Goal: Task Accomplishment & Management: Use online tool/utility

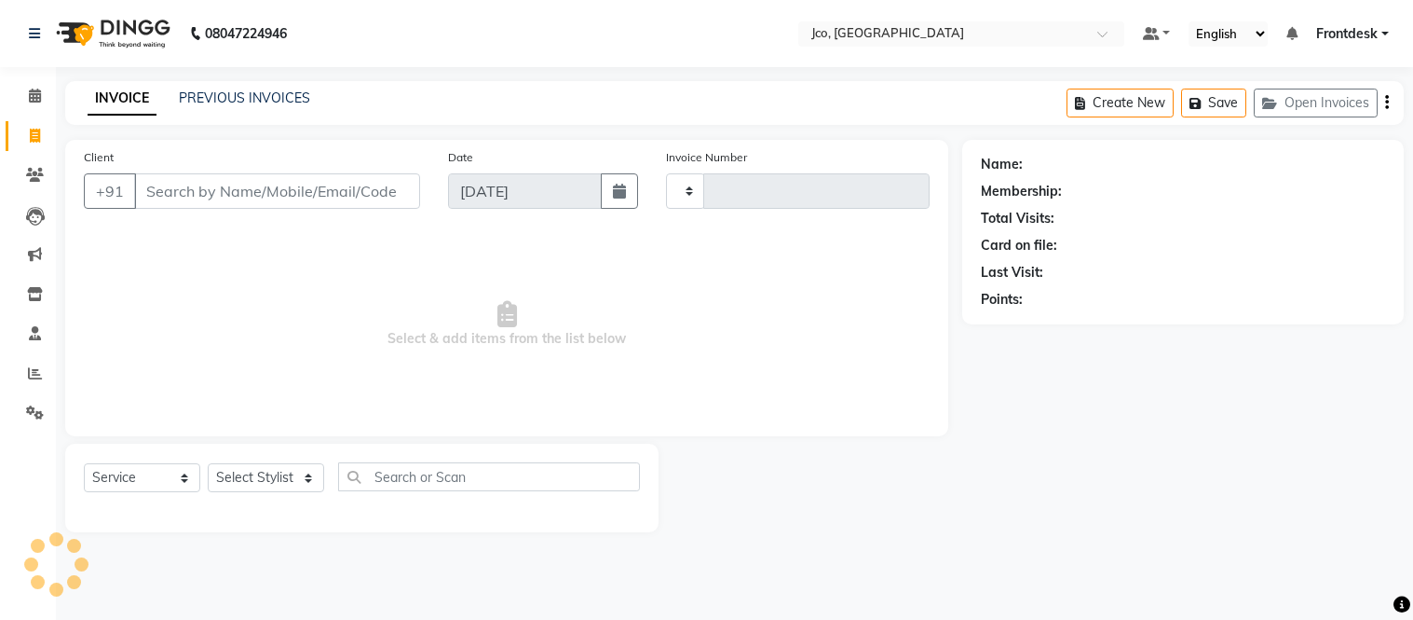
select select "service"
type input "0457"
select select "8000"
click at [278, 186] on input "Client" at bounding box center [277, 190] width 286 height 35
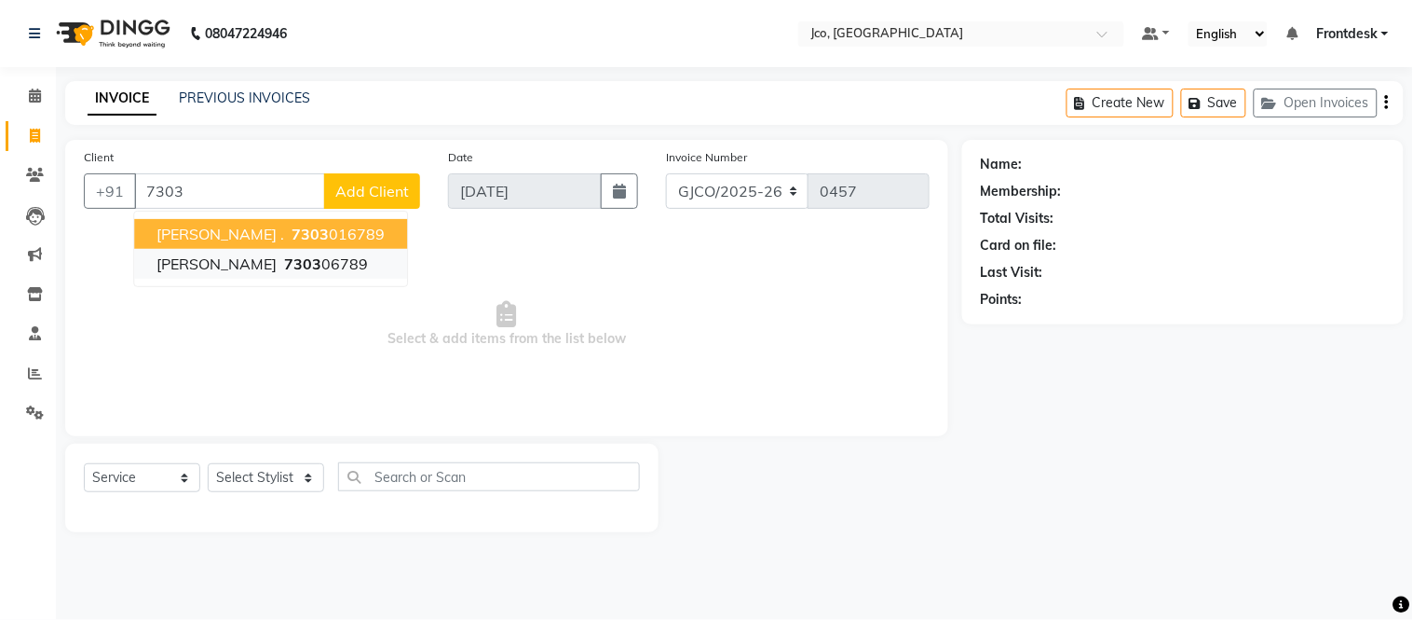
click at [284, 264] on span "7303" at bounding box center [302, 263] width 37 height 19
type input "730306789"
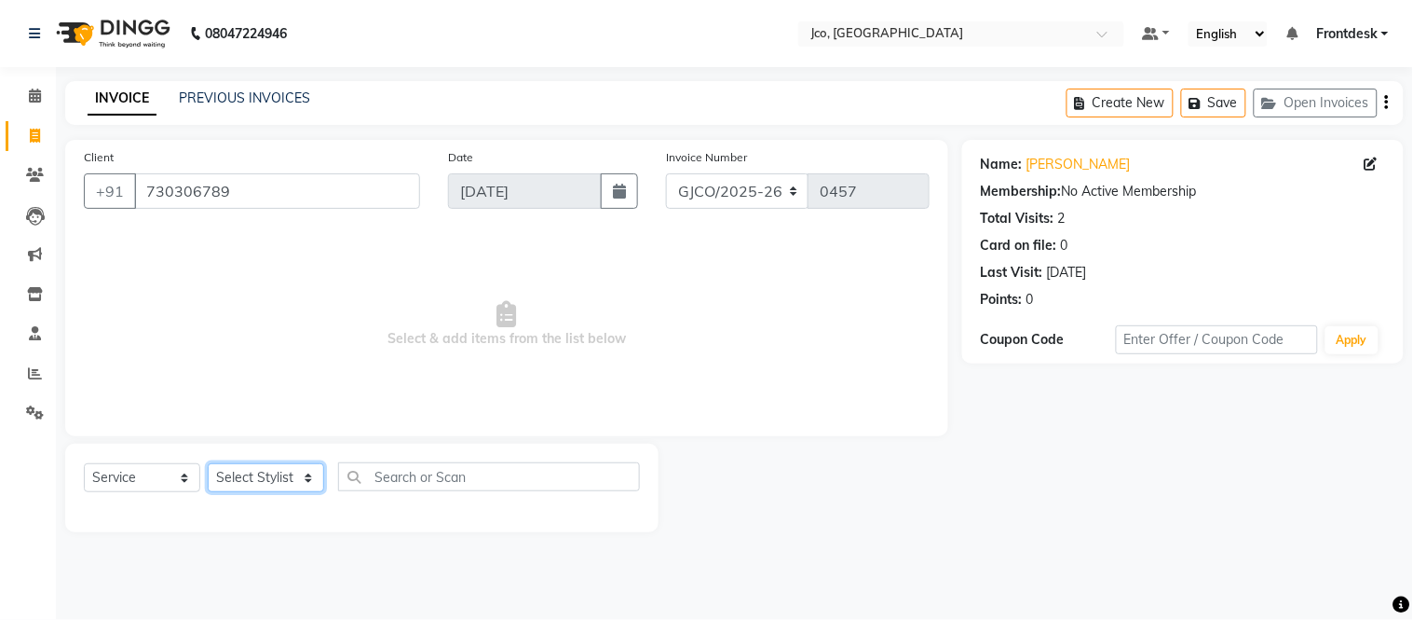
click at [258, 478] on select "Select Stylist [PERSON_NAME] [PERSON_NAME] [PERSON_NAME] Frontdesk Gopal Jouyi …" at bounding box center [266, 477] width 116 height 29
select select "79221"
click at [208, 464] on select "Select Stylist [PERSON_NAME] [PERSON_NAME] [PERSON_NAME] Frontdesk Gopal Jouyi …" at bounding box center [266, 477] width 116 height 29
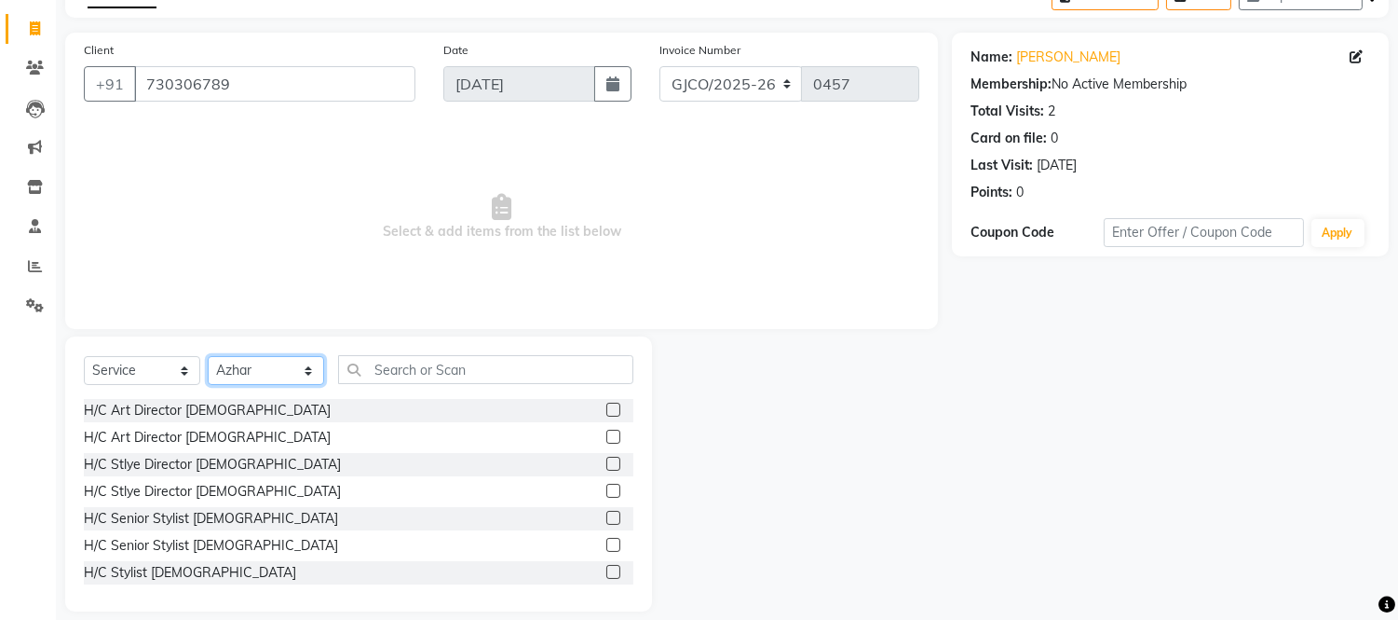
scroll to position [126, 0]
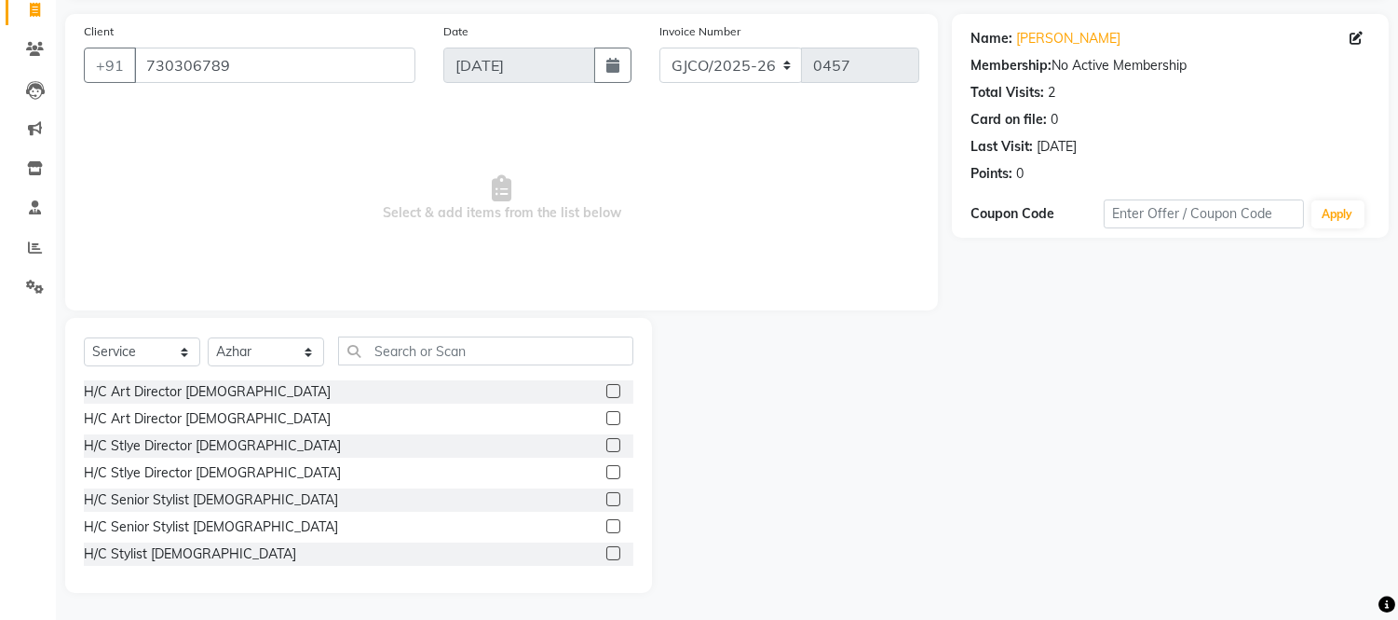
click at [606, 552] on label at bounding box center [613, 553] width 14 height 14
click at [606, 552] on input "checkbox" at bounding box center [612, 554] width 12 height 12
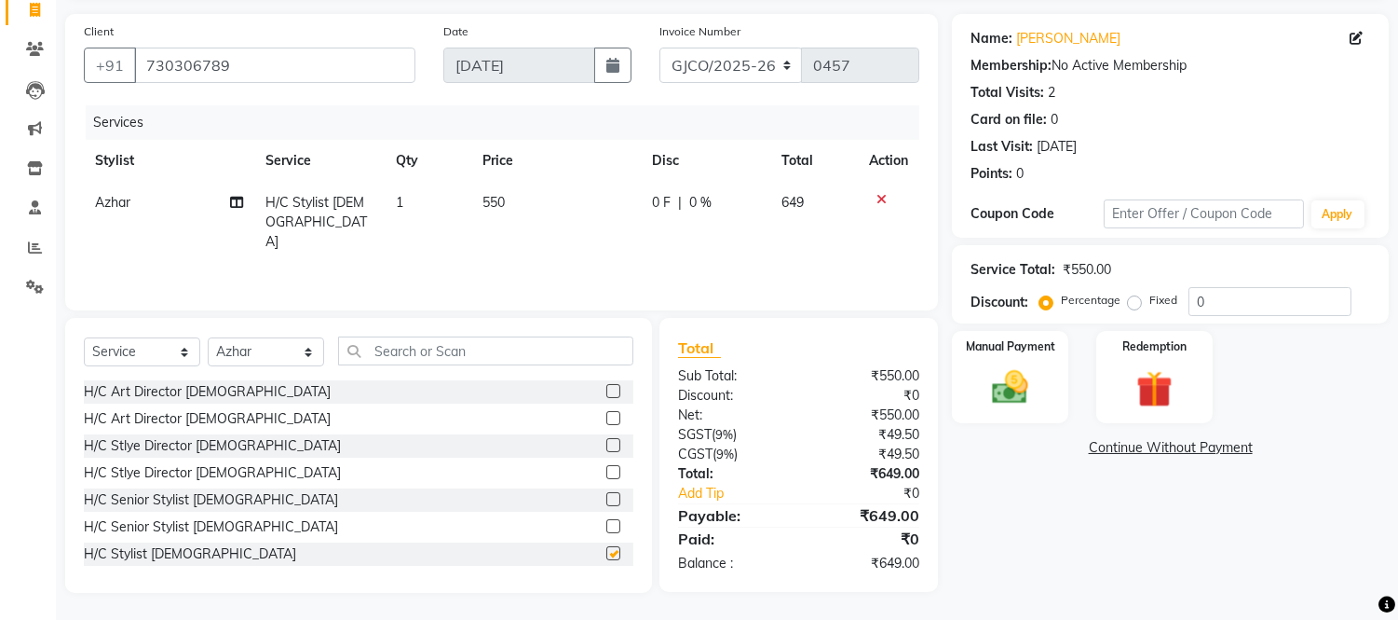
checkbox input "false"
click at [498, 194] on span "550" at bounding box center [494, 202] width 22 height 17
select select "79221"
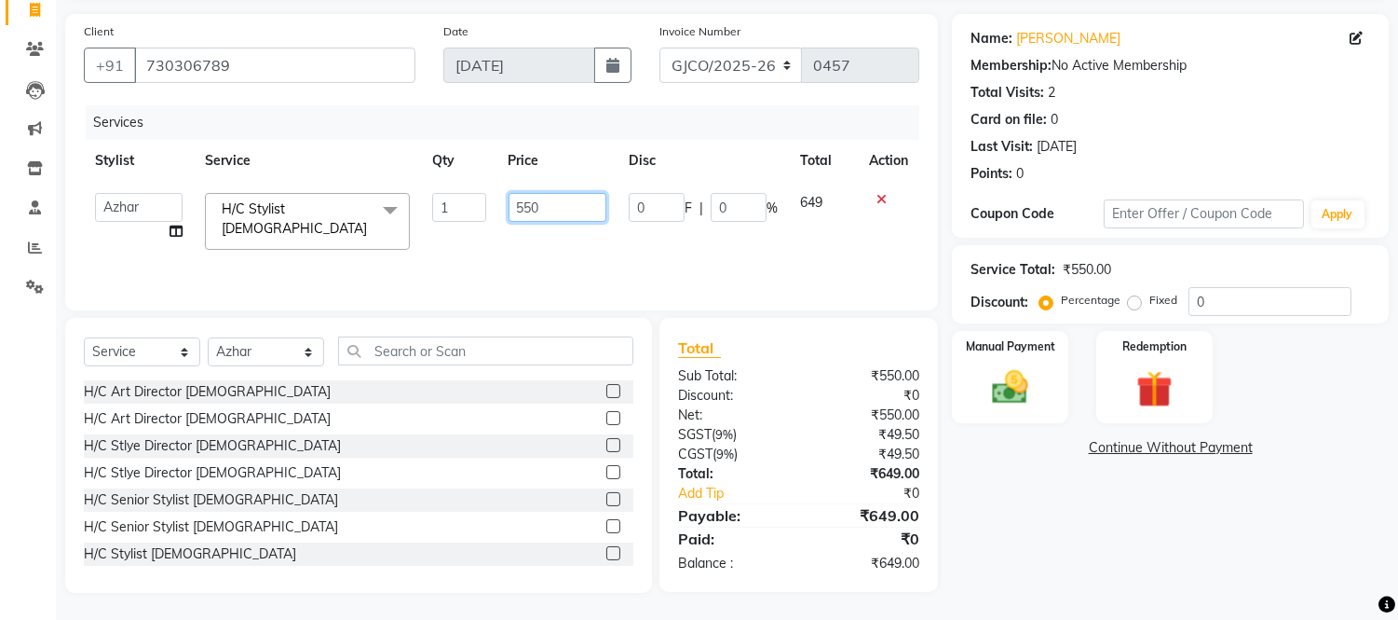
click at [556, 210] on input "550" at bounding box center [558, 207] width 98 height 29
type input "5"
type input "600"
click at [1094, 569] on div "Name: [PERSON_NAME] Membership: No Active Membership Total Visits: 2 Card on fi…" at bounding box center [1177, 303] width 451 height 579
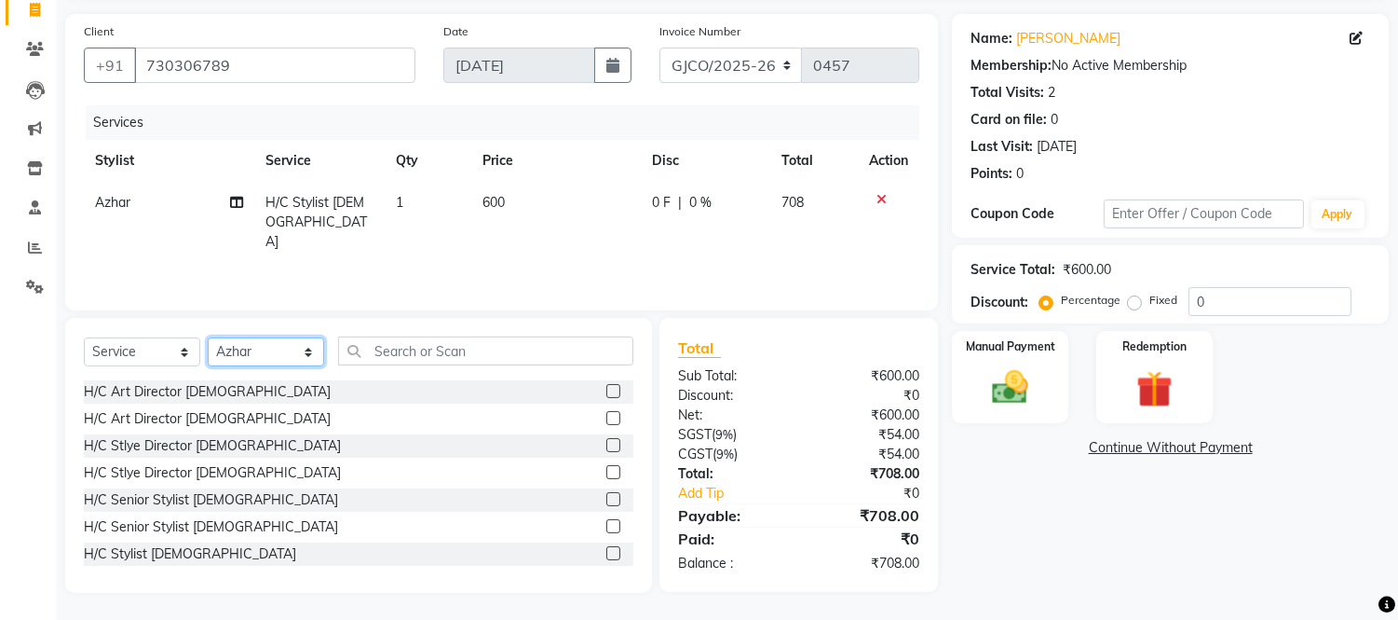
click at [293, 359] on select "Select Stylist [PERSON_NAME] [PERSON_NAME] [PERSON_NAME] Frontdesk Gopal Jouyi …" at bounding box center [266, 351] width 116 height 29
select select "85410"
click at [208, 337] on select "Select Stylist [PERSON_NAME] [PERSON_NAME] [PERSON_NAME] Frontdesk Gopal Jouyi …" at bounding box center [266, 351] width 116 height 29
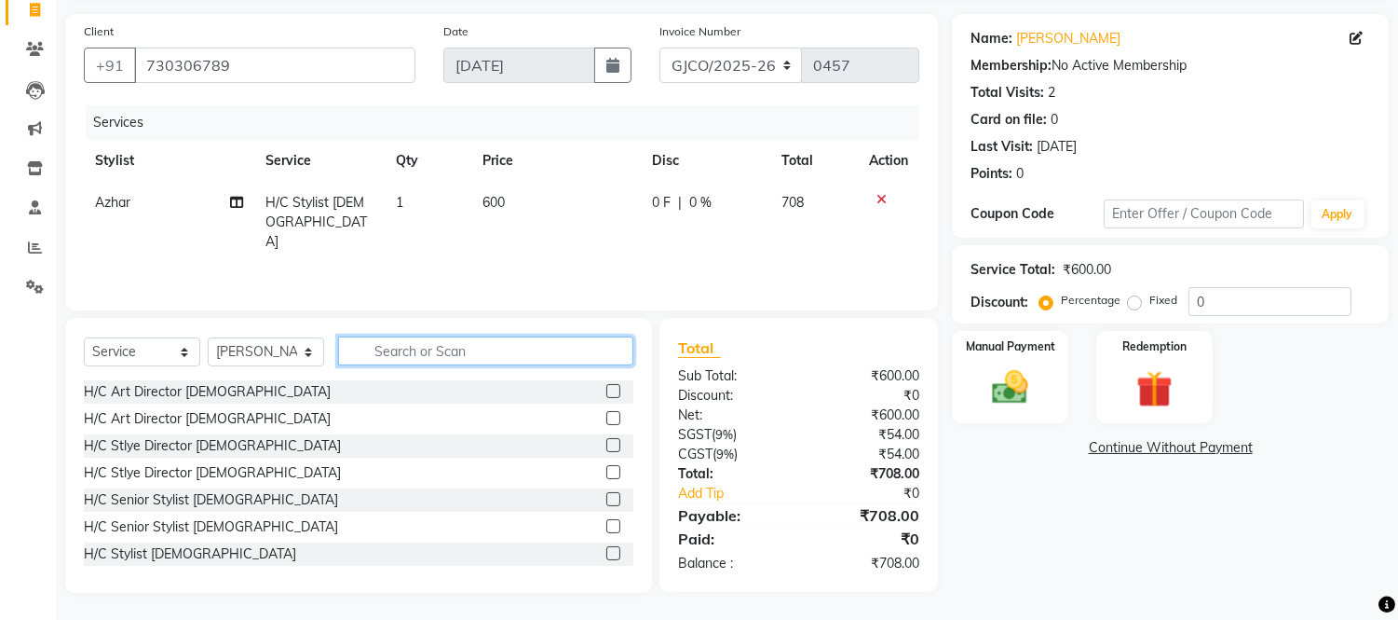
click at [420, 348] on input "text" at bounding box center [485, 350] width 295 height 29
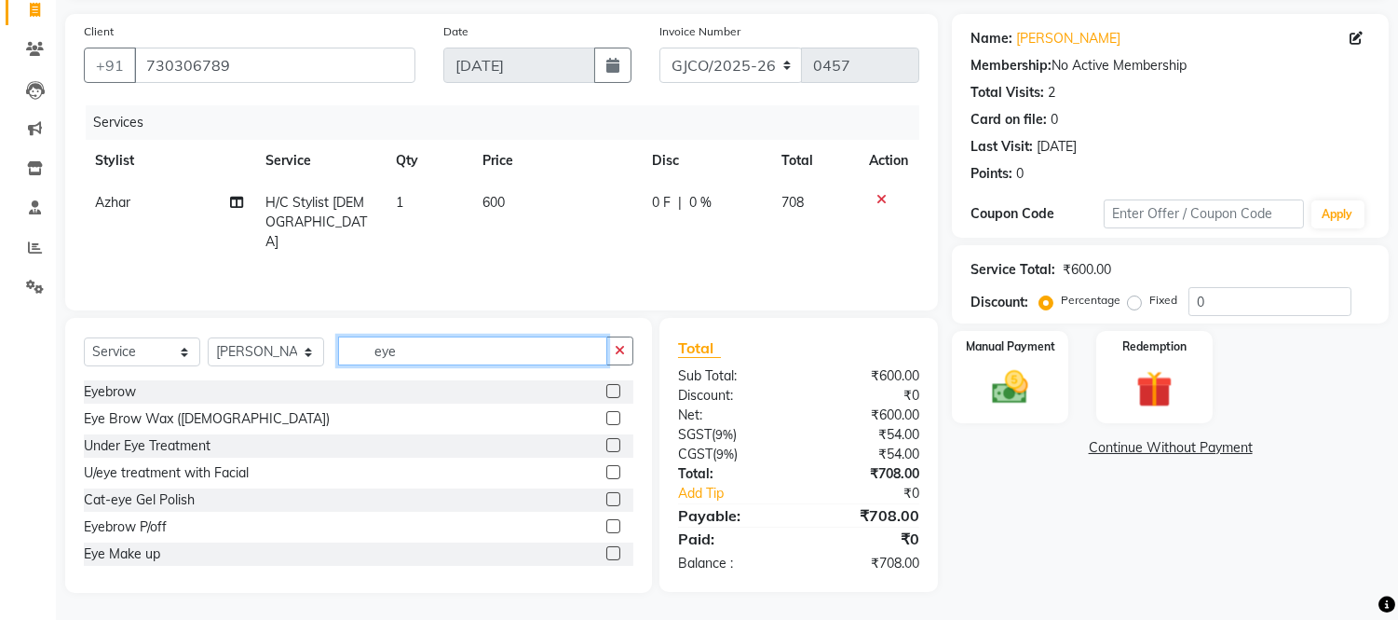
type input "eye"
click at [606, 396] on label at bounding box center [613, 391] width 14 height 14
click at [606, 396] on input "checkbox" at bounding box center [612, 392] width 12 height 12
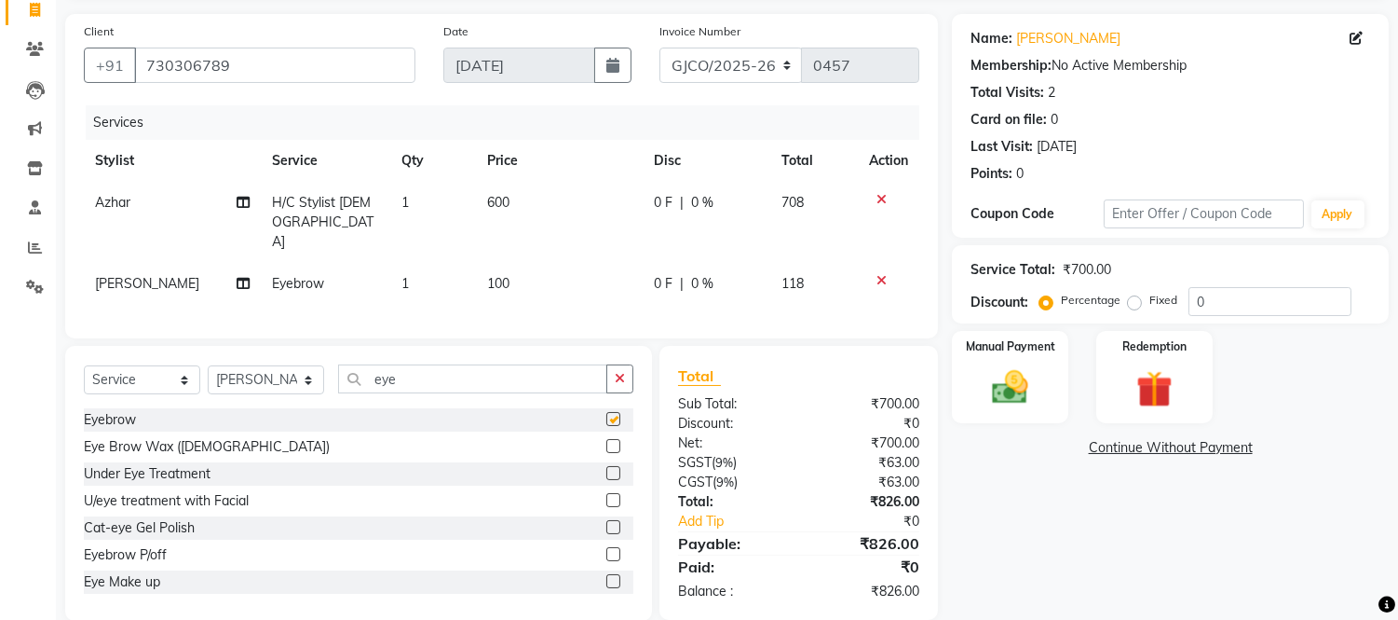
checkbox input "false"
click at [1077, 565] on div "Name: [PERSON_NAME] Membership: No Active Membership Total Visits: 2 Card on fi…" at bounding box center [1177, 317] width 451 height 606
click at [1095, 552] on div "Name: [PERSON_NAME] Membership: No Active Membership Total Visits: 2 Card on fi…" at bounding box center [1177, 317] width 451 height 606
click at [1116, 545] on div "Name: [PERSON_NAME] Membership: No Active Membership Total Visits: 2 Card on fi…" at bounding box center [1177, 317] width 451 height 606
click at [494, 206] on span "600" at bounding box center [498, 202] width 22 height 17
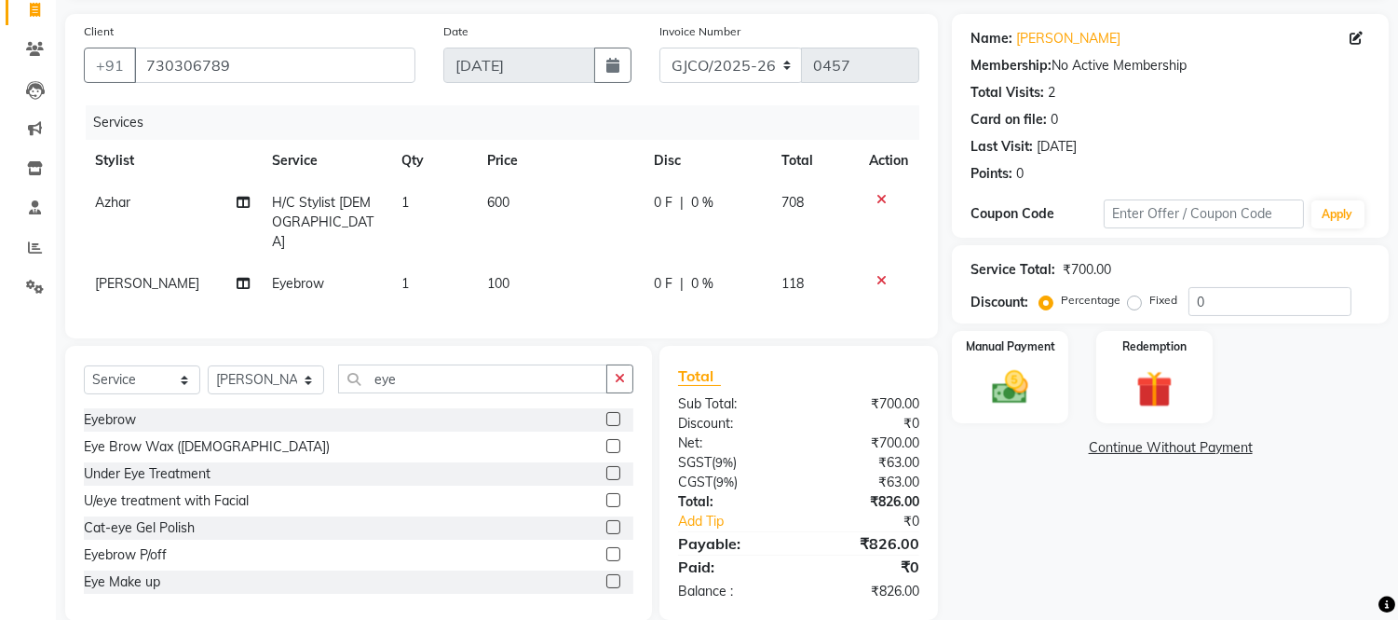
select select "79221"
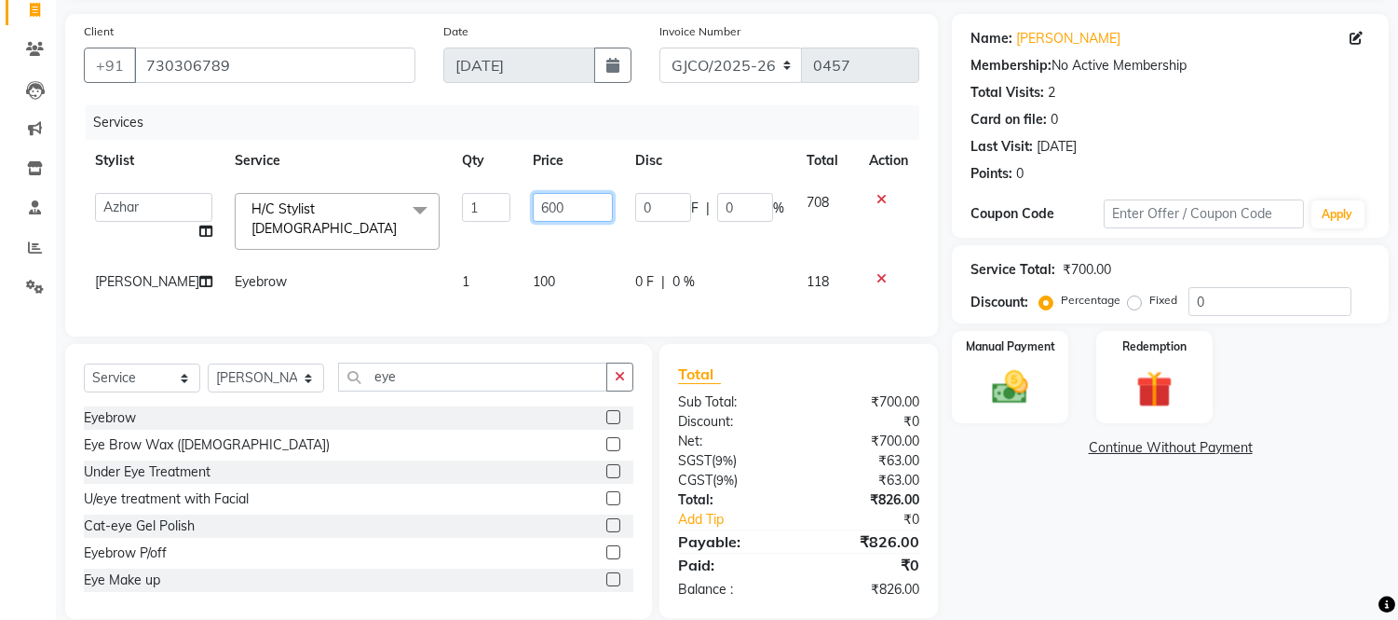
click at [566, 210] on input "600" at bounding box center [573, 207] width 80 height 29
type input "6"
type input "1200"
click at [1043, 548] on div "Name: [PERSON_NAME] Membership: No Active Membership Total Visits: 2 Card on fi…" at bounding box center [1177, 316] width 451 height 605
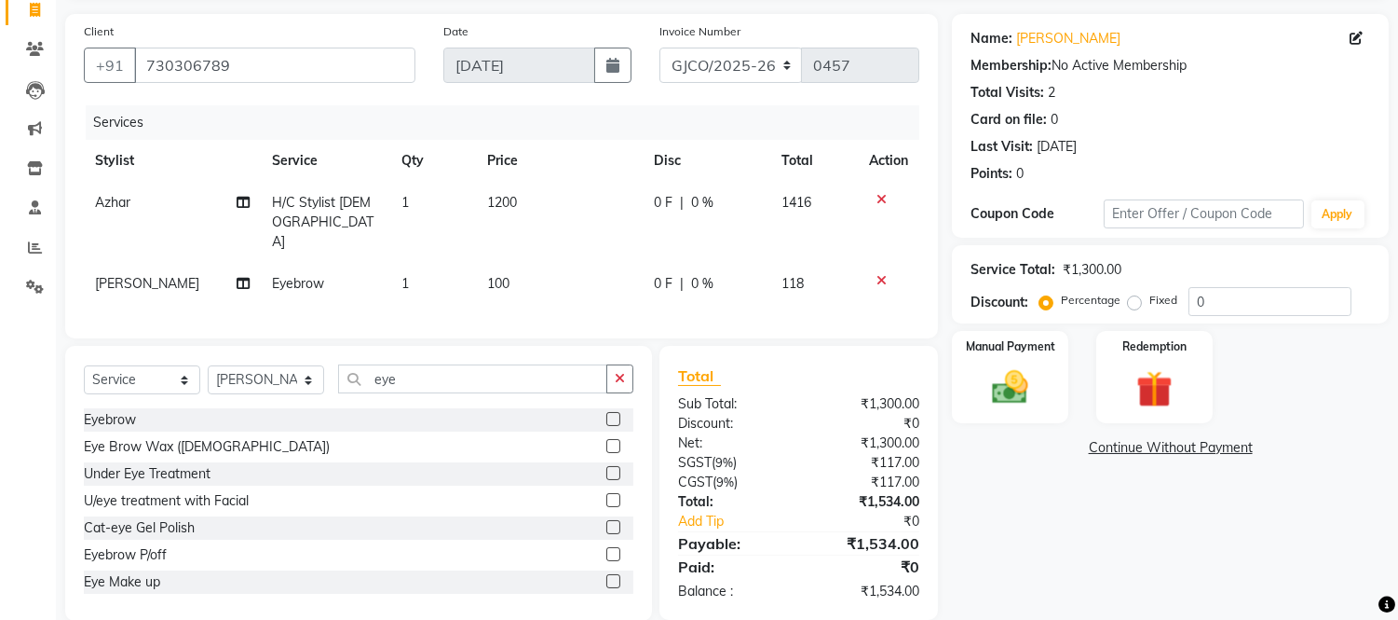
click at [479, 210] on td "1200" at bounding box center [559, 222] width 167 height 81
select select "79221"
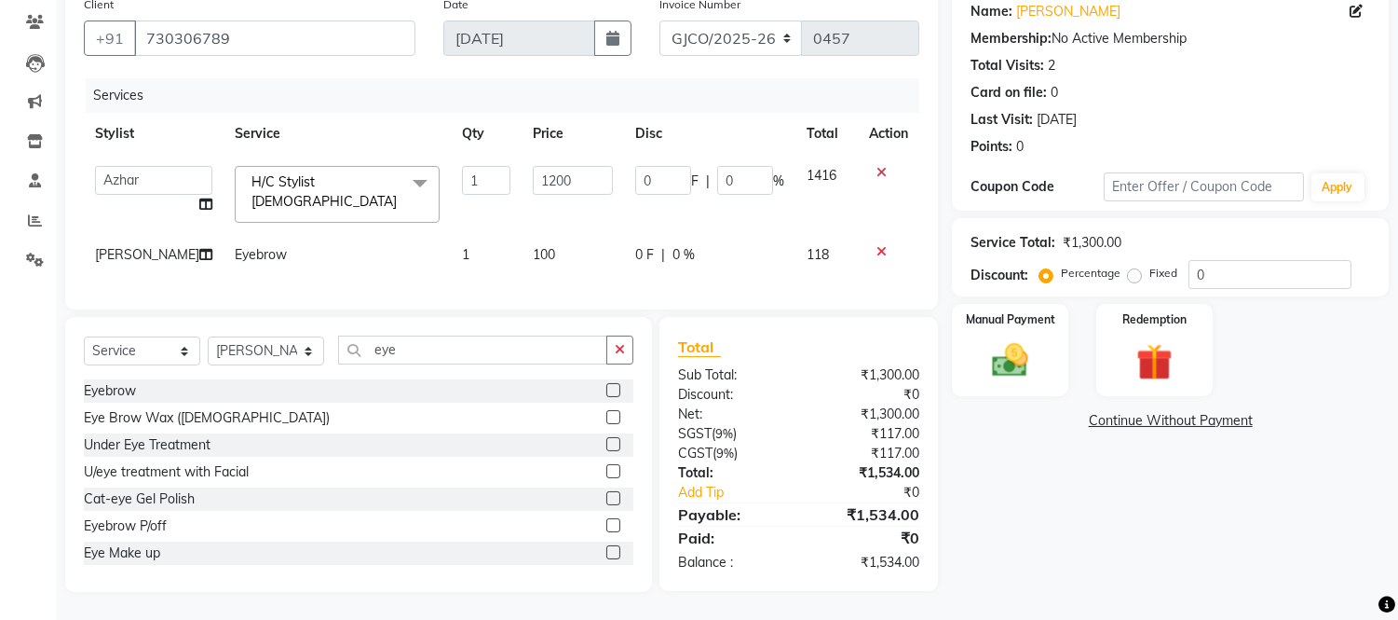
scroll to position [179, 0]
click at [1000, 339] on img at bounding box center [1010, 361] width 61 height 44
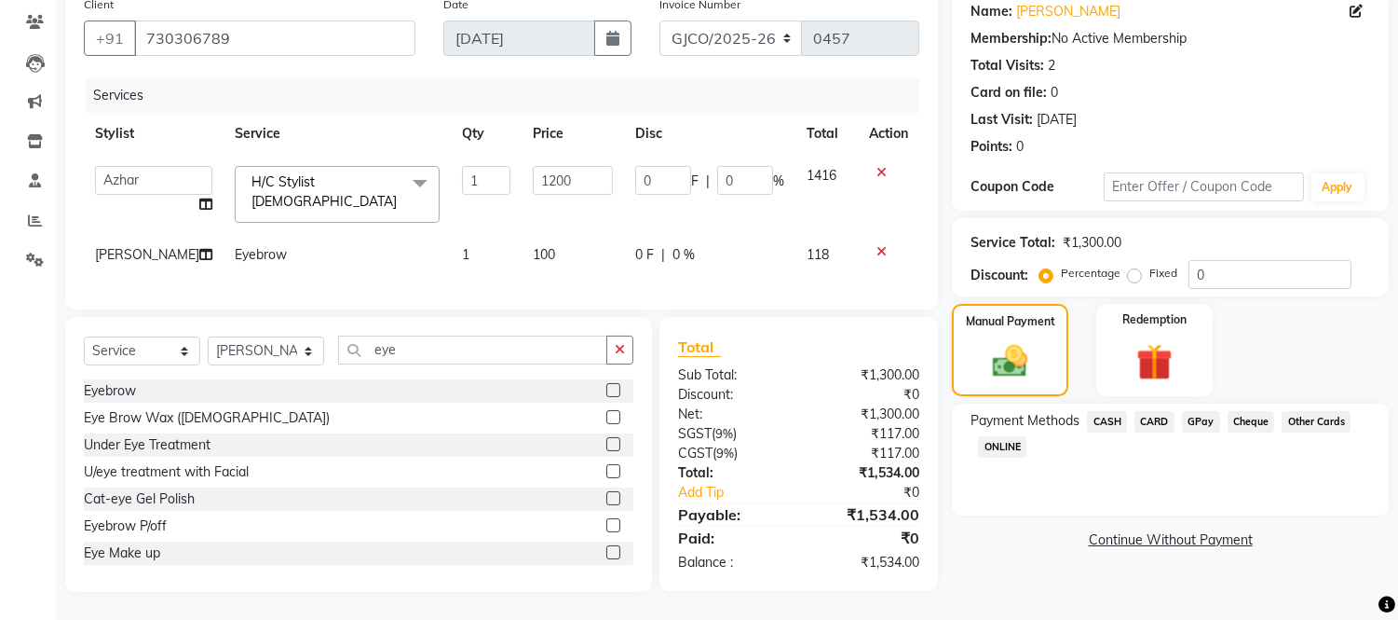
click at [1149, 411] on span "CARD" at bounding box center [1155, 421] width 40 height 21
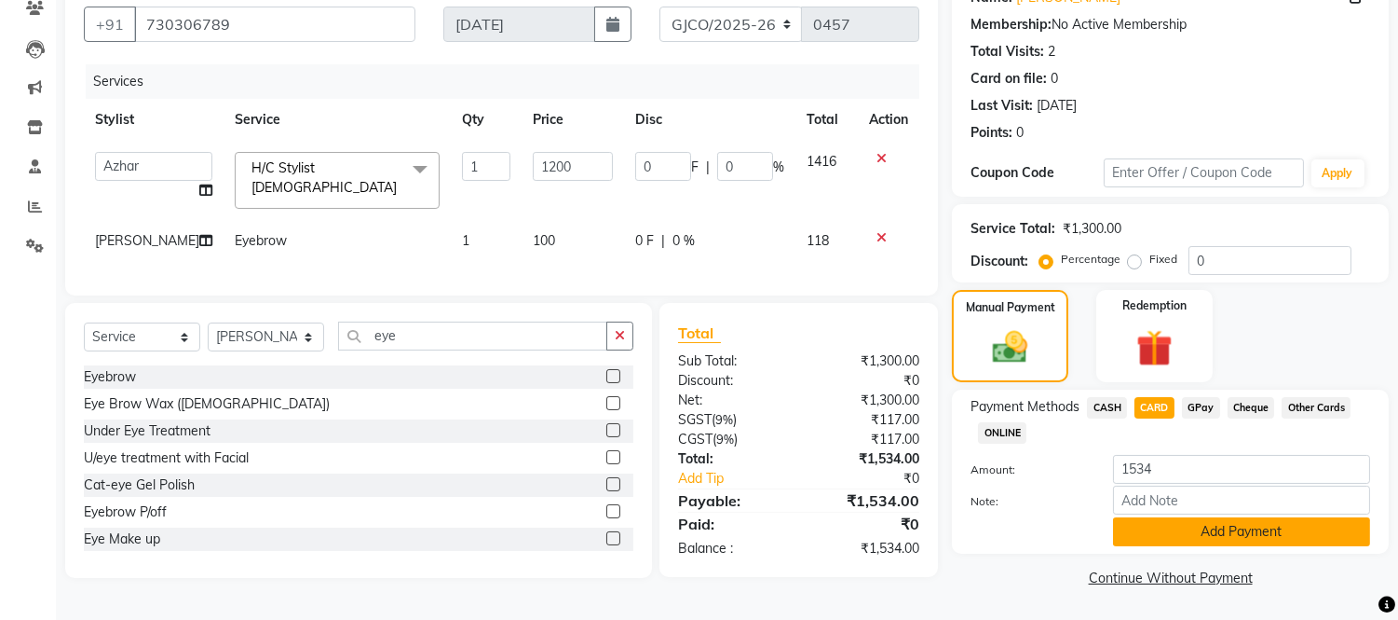
click at [1236, 526] on button "Add Payment" at bounding box center [1241, 531] width 257 height 29
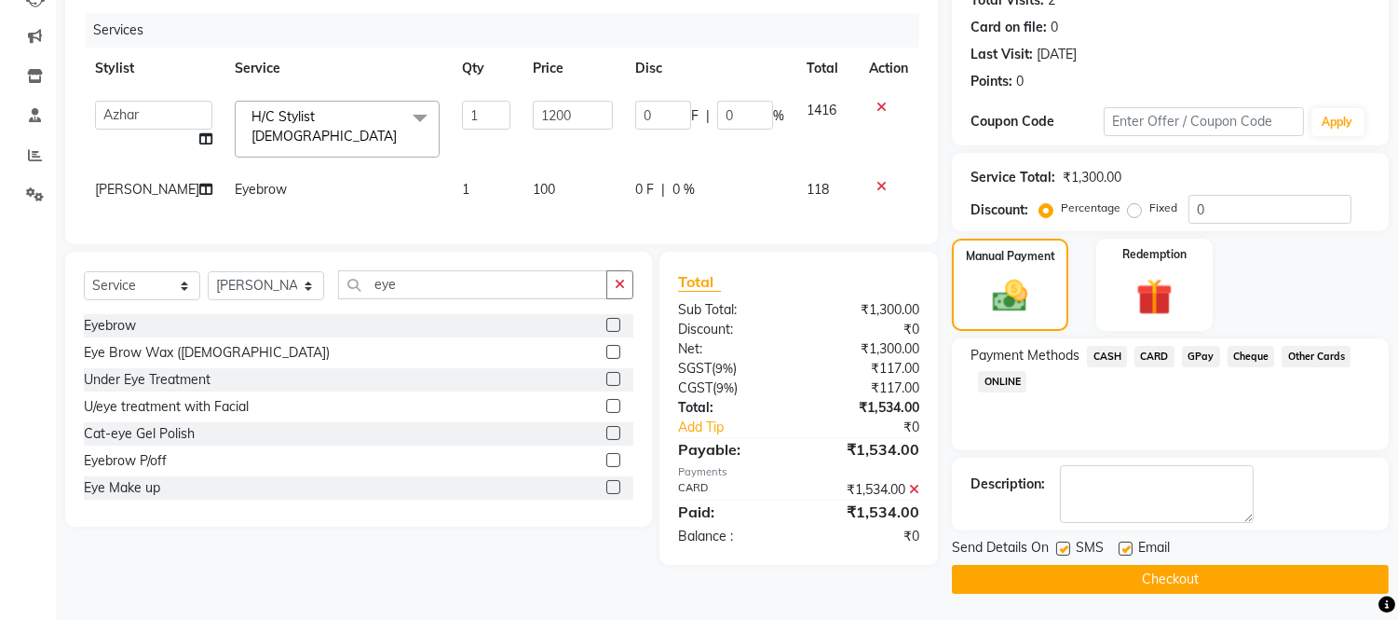
scroll to position [217, 0]
click at [1120, 545] on label at bounding box center [1126, 549] width 14 height 14
click at [1120, 545] on input "checkbox" at bounding box center [1125, 550] width 12 height 12
checkbox input "false"
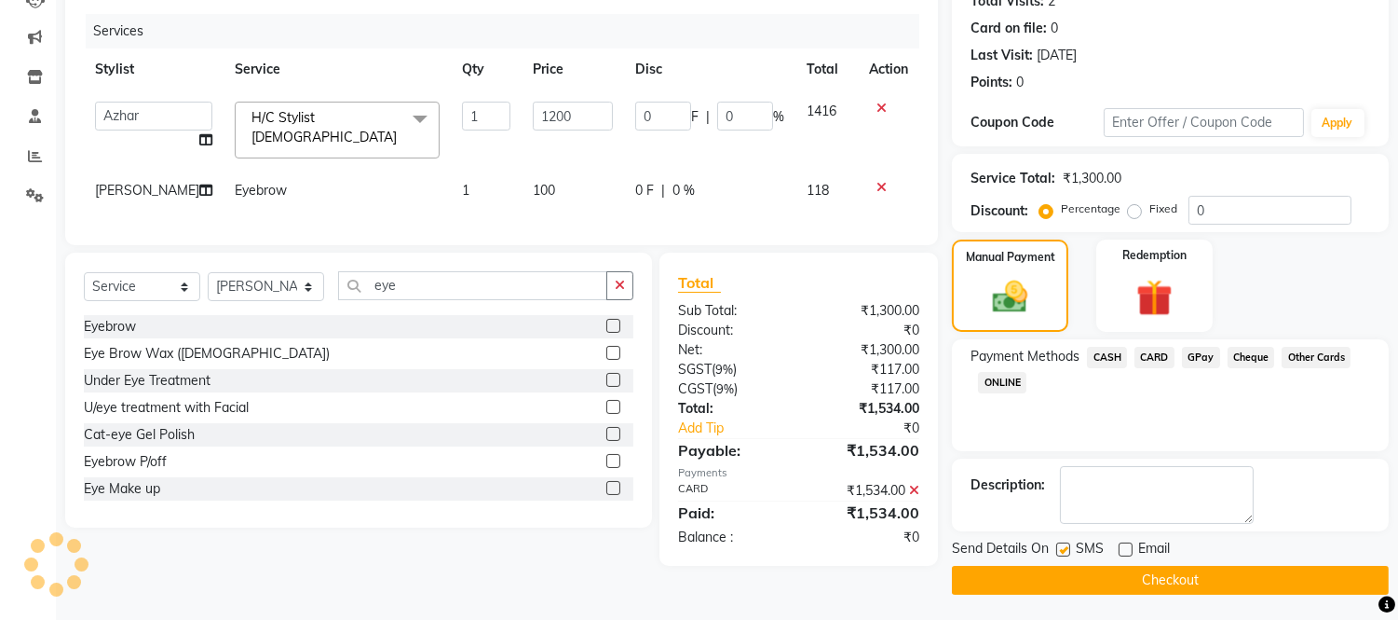
click at [1161, 576] on button "Checkout" at bounding box center [1170, 579] width 437 height 29
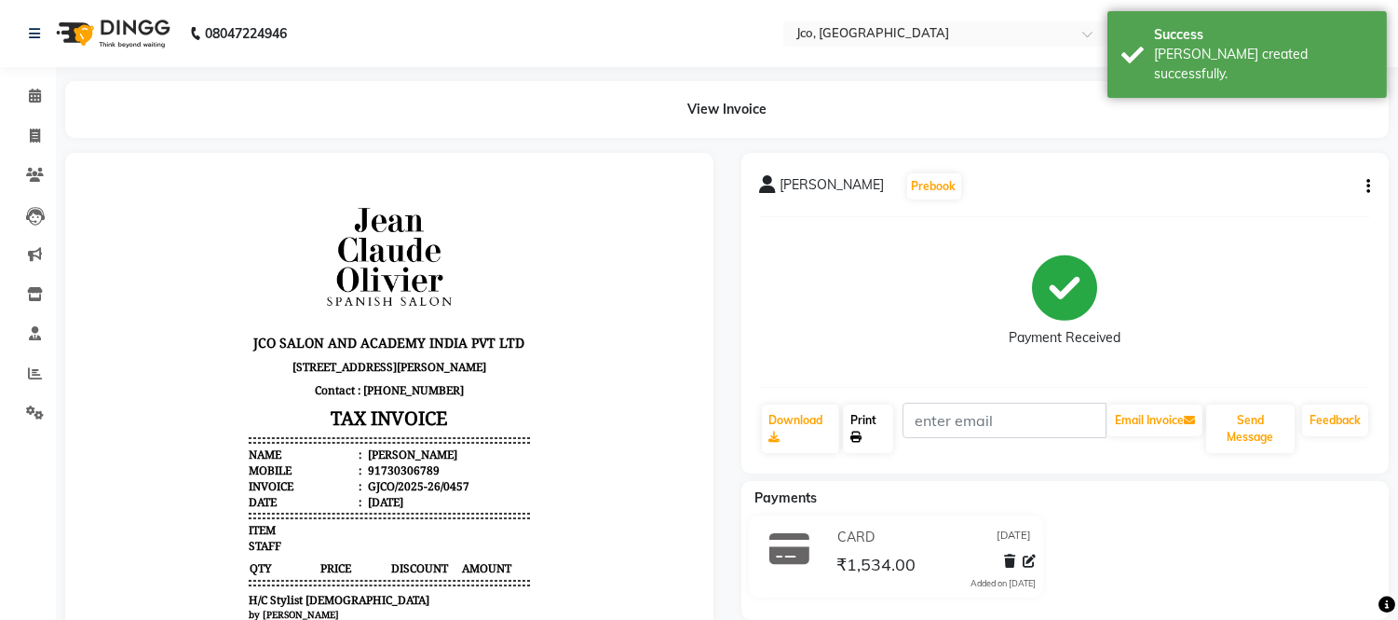
click at [865, 422] on link "Print" at bounding box center [868, 428] width 50 height 48
